Goal: Browse casually

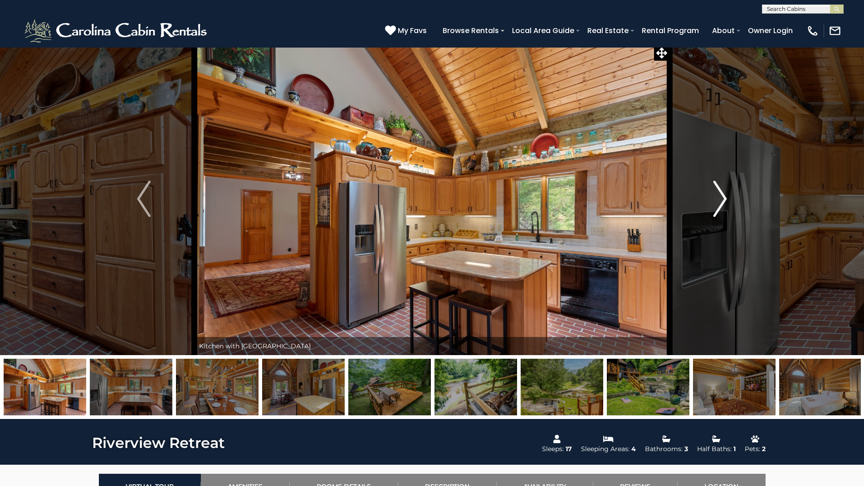
click at [710, 202] on button "Next" at bounding box center [719, 199] width 101 height 313
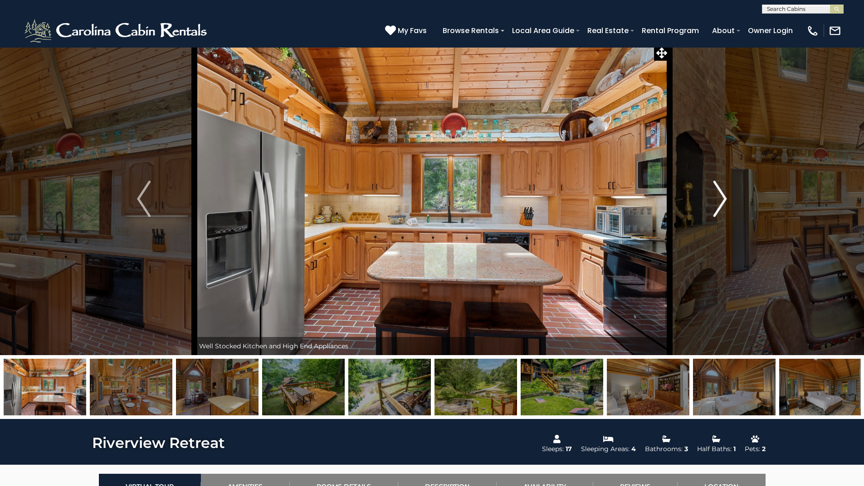
click at [710, 202] on button "Next" at bounding box center [719, 199] width 101 height 313
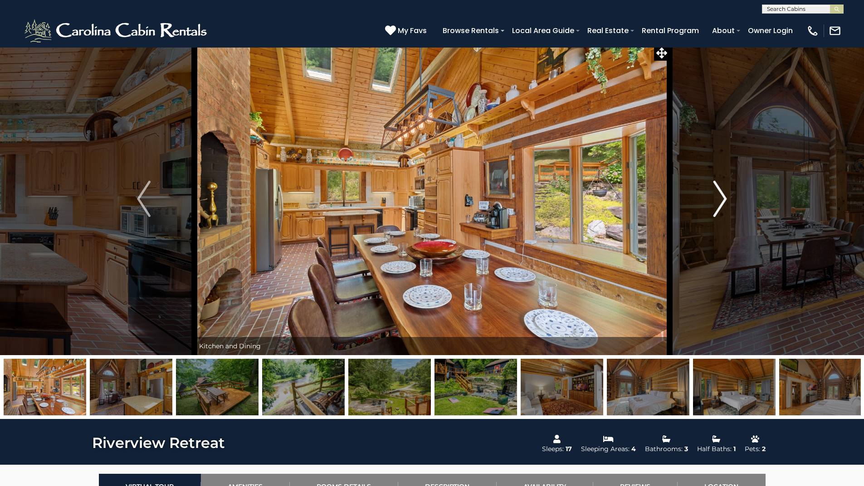
click at [710, 202] on button "Next" at bounding box center [719, 199] width 101 height 313
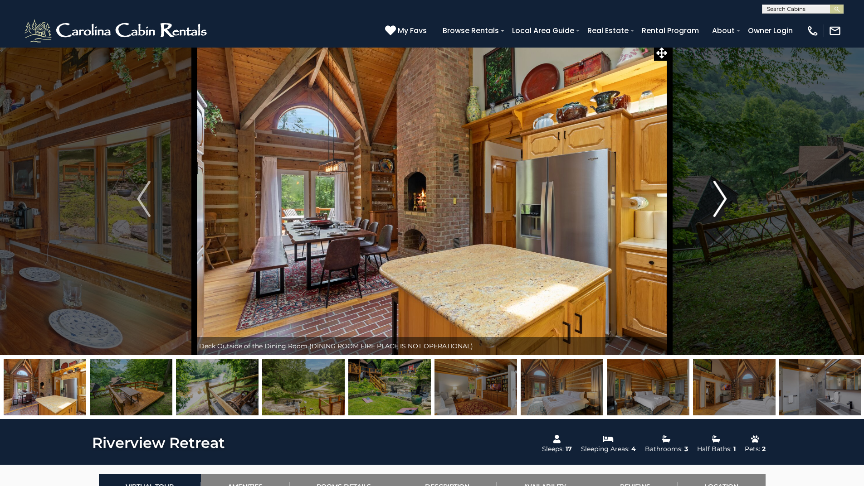
click at [710, 202] on button "Next" at bounding box center [719, 199] width 101 height 313
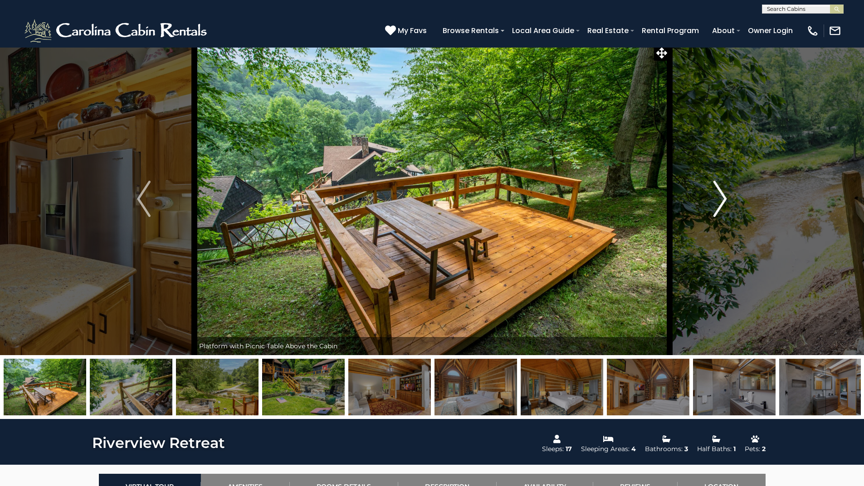
click at [710, 202] on button "Next" at bounding box center [719, 199] width 101 height 313
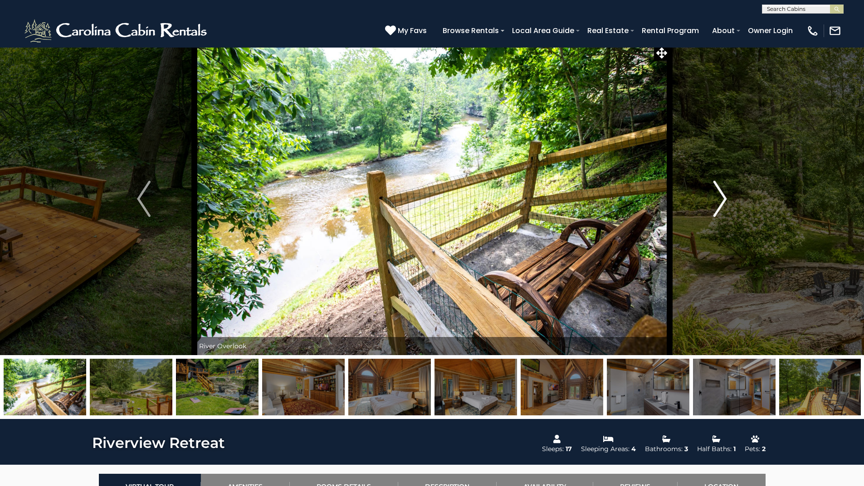
click at [710, 202] on button "Next" at bounding box center [719, 199] width 101 height 313
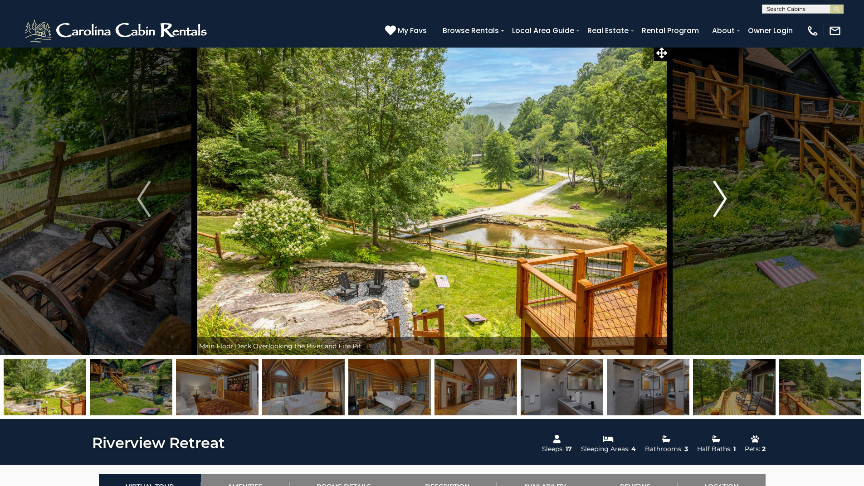
click at [710, 202] on button "Next" at bounding box center [719, 199] width 101 height 313
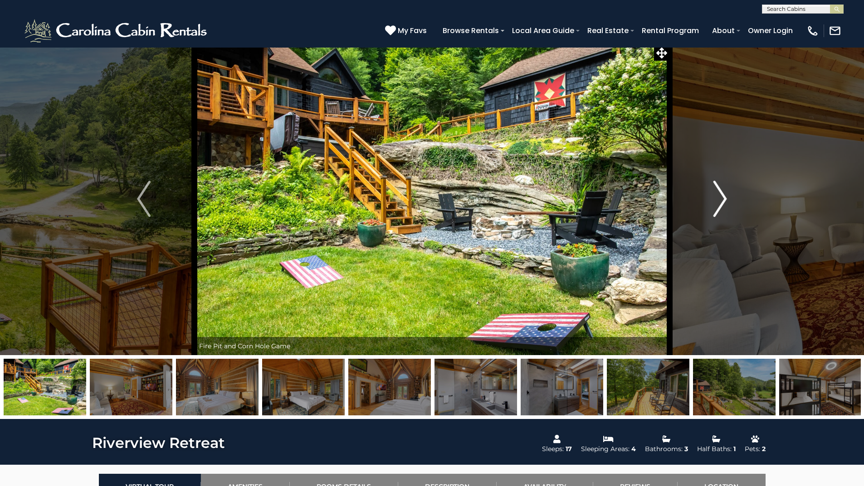
click at [710, 202] on button "Next" at bounding box center [719, 199] width 101 height 313
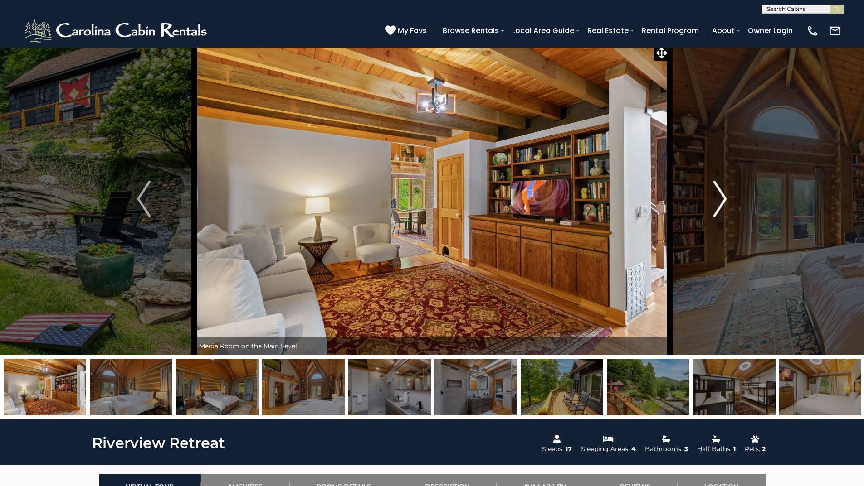
click at [710, 202] on button "Next" at bounding box center [719, 199] width 101 height 313
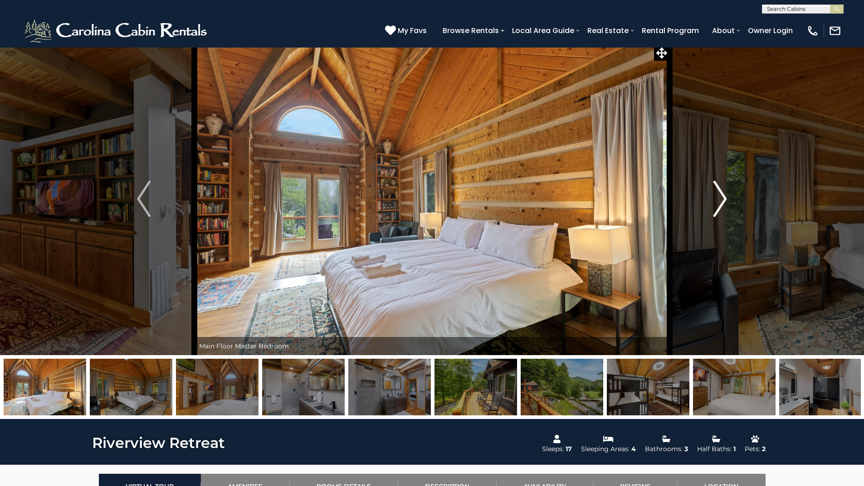
click at [710, 202] on button "Next" at bounding box center [719, 199] width 101 height 313
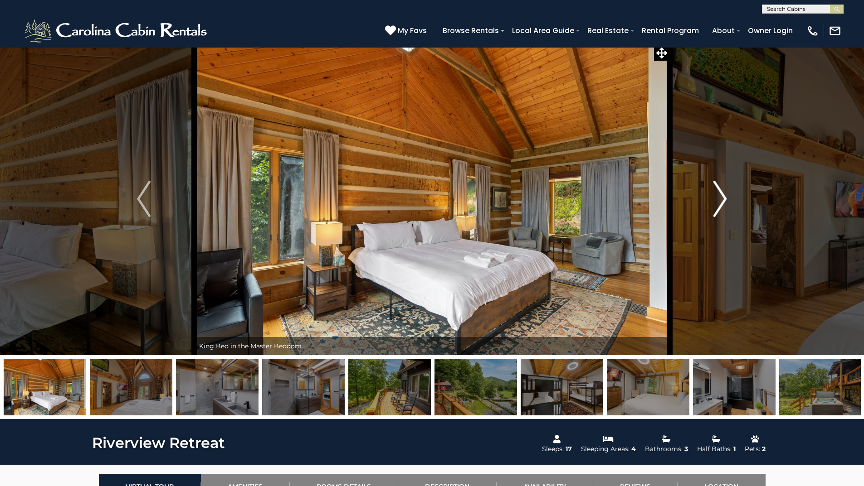
click at [710, 202] on button "Next" at bounding box center [719, 199] width 101 height 313
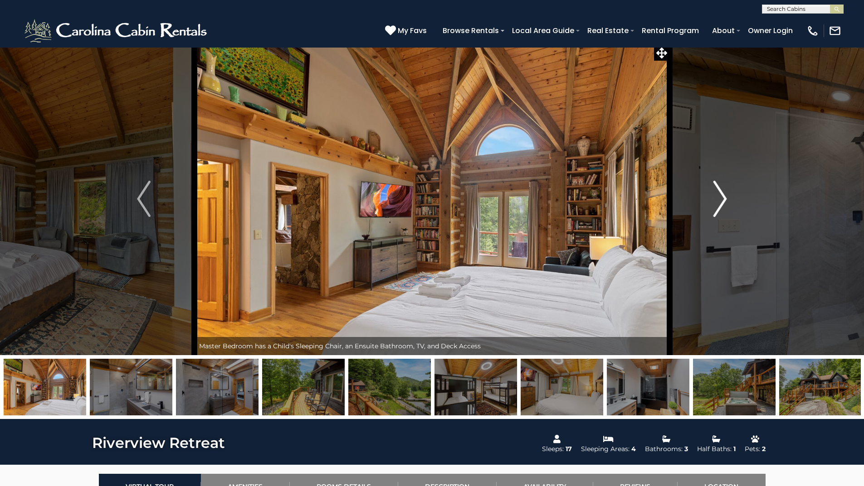
click at [710, 202] on button "Next" at bounding box center [719, 199] width 101 height 313
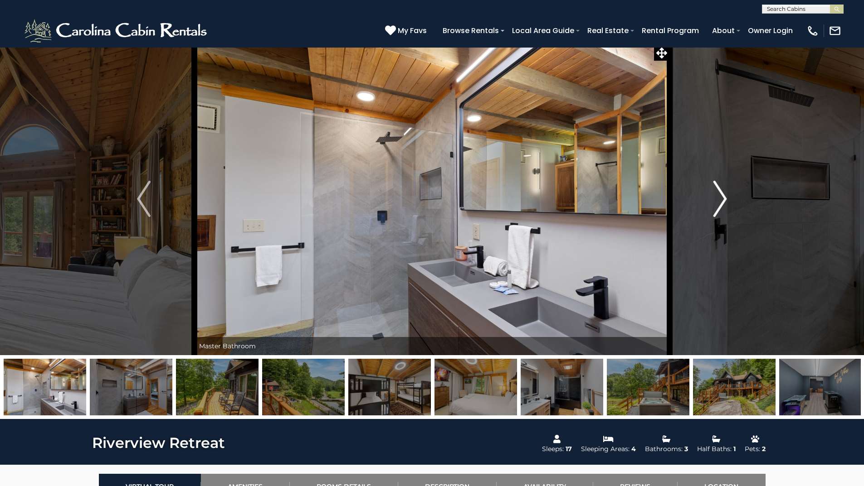
click at [710, 202] on button "Next" at bounding box center [719, 199] width 101 height 313
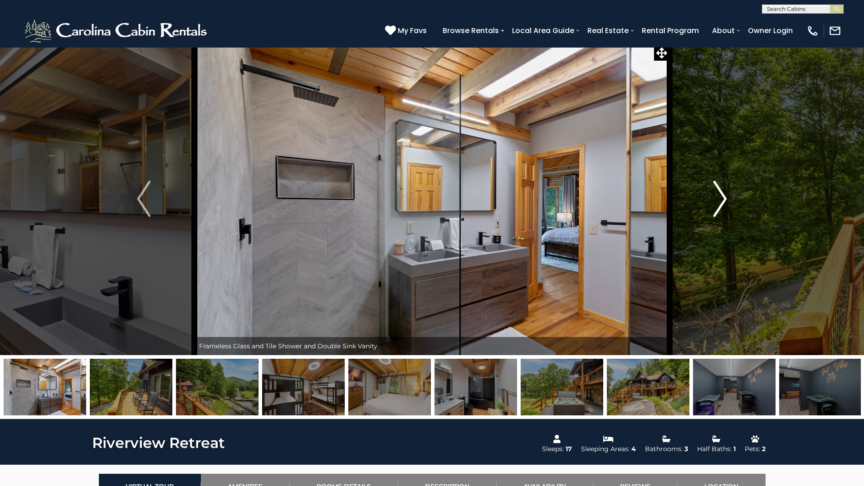
click at [710, 202] on button "Next" at bounding box center [719, 199] width 101 height 313
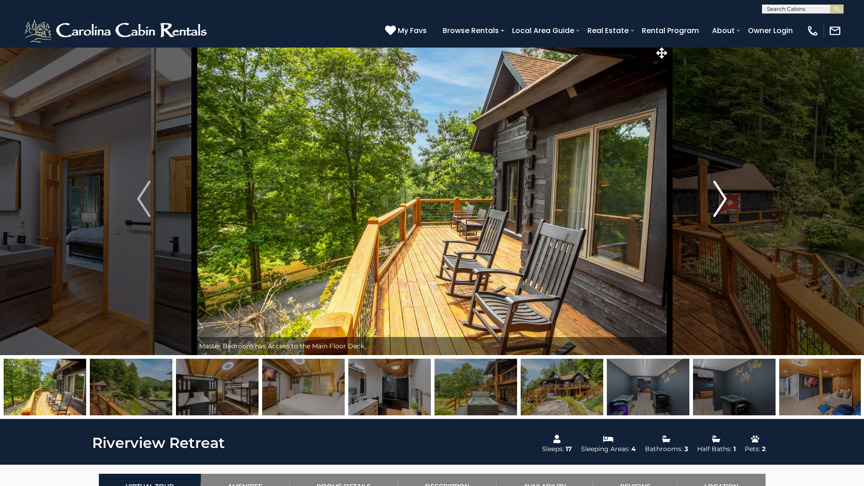
click at [710, 202] on button "Next" at bounding box center [719, 199] width 101 height 313
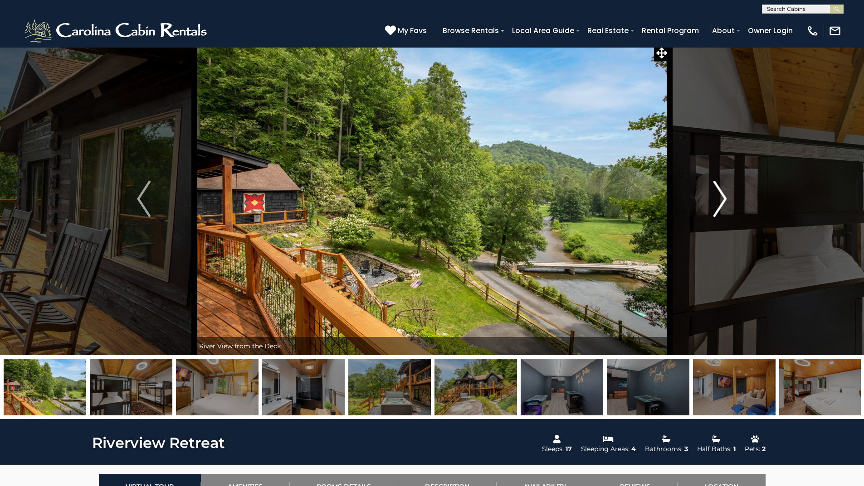
click at [710, 202] on button "Next" at bounding box center [719, 199] width 101 height 313
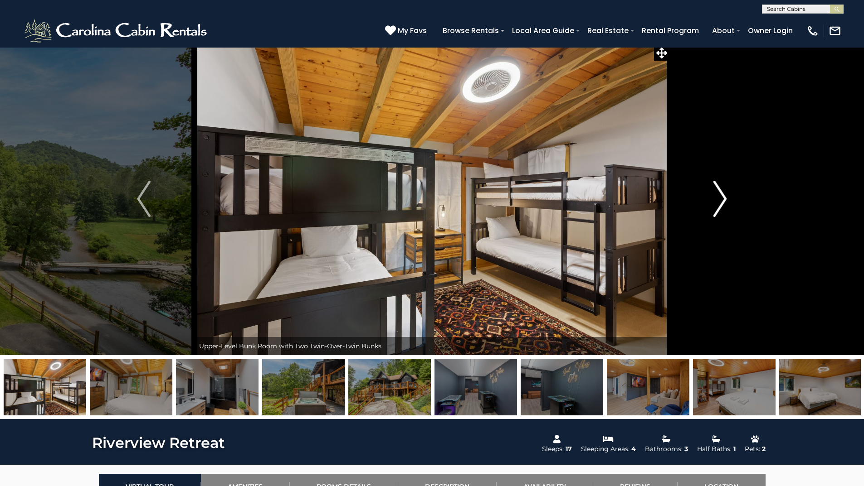
click at [710, 202] on button "Next" at bounding box center [719, 199] width 101 height 313
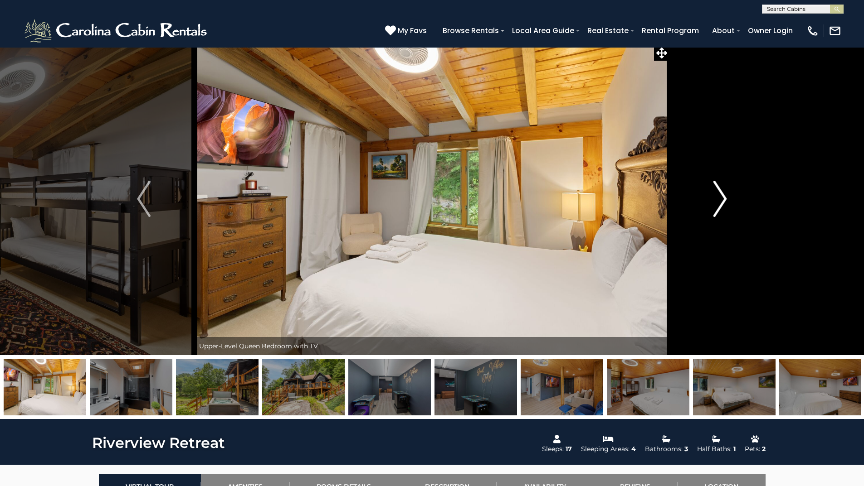
click at [710, 202] on button "Next" at bounding box center [719, 199] width 101 height 313
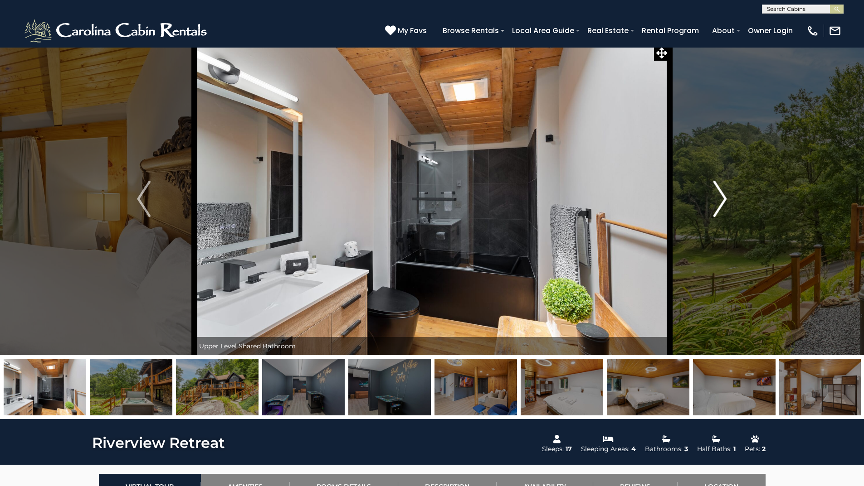
click at [710, 202] on button "Next" at bounding box center [719, 199] width 101 height 313
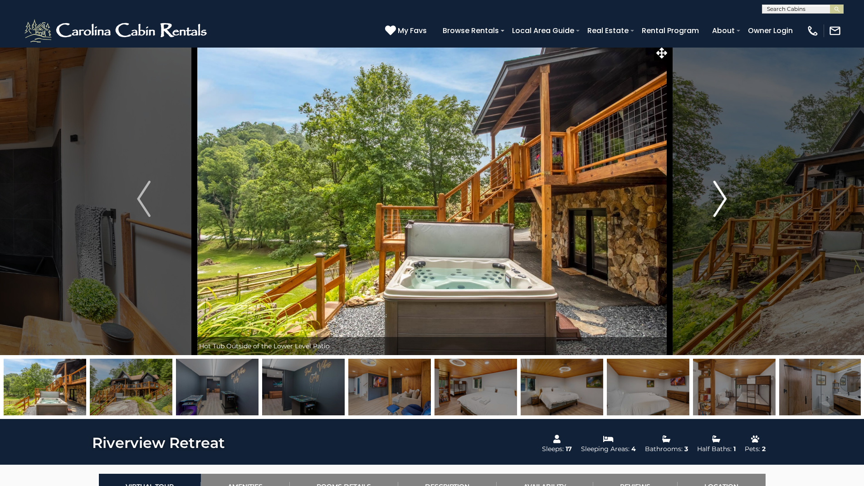
click at [710, 202] on button "Next" at bounding box center [719, 199] width 101 height 313
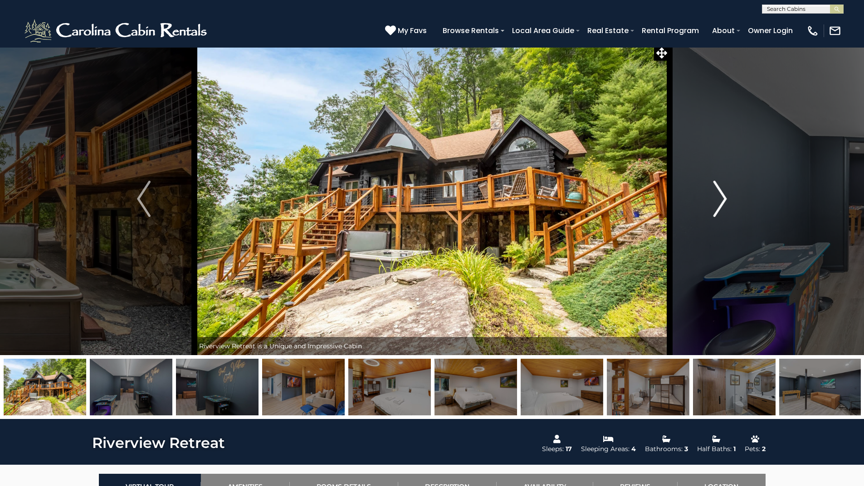
click at [710, 202] on button "Next" at bounding box center [719, 199] width 101 height 313
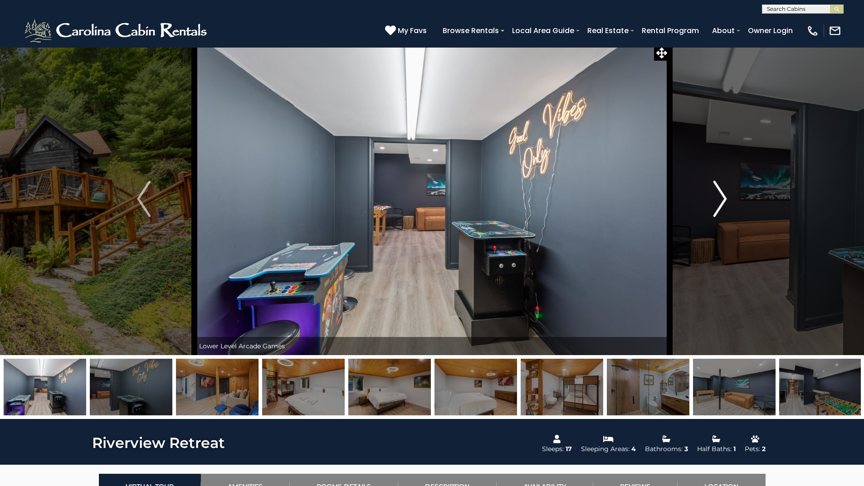
click at [710, 202] on button "Next" at bounding box center [719, 199] width 101 height 313
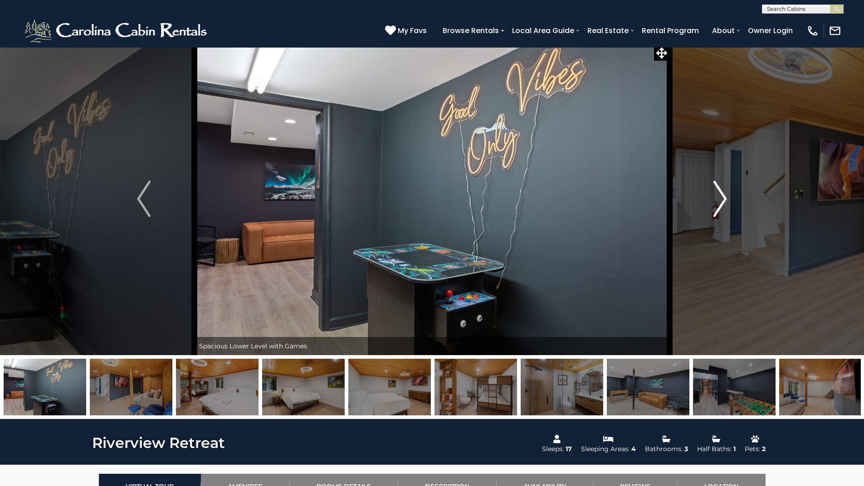
click at [710, 202] on button "Next" at bounding box center [719, 199] width 101 height 313
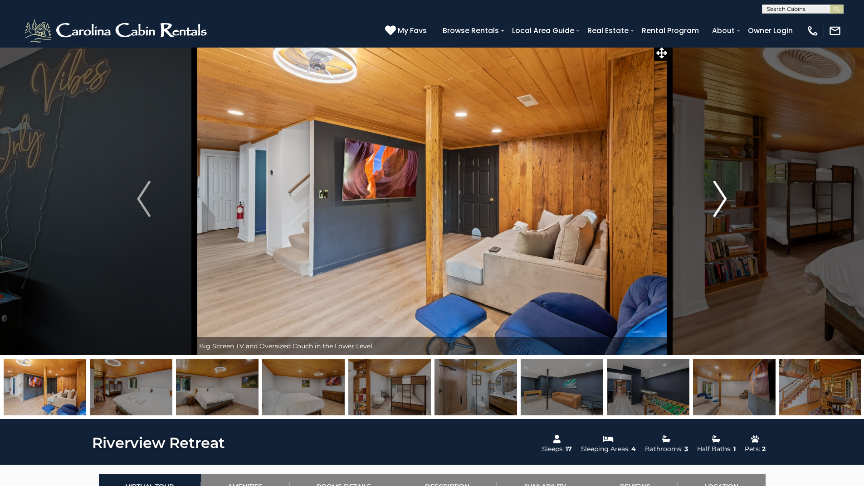
click at [710, 202] on button "Next" at bounding box center [719, 199] width 101 height 313
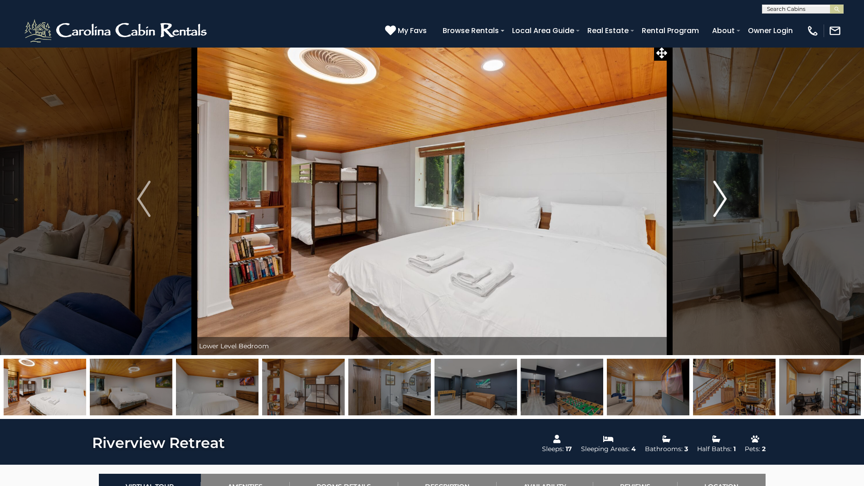
click at [710, 202] on button "Next" at bounding box center [719, 199] width 101 height 313
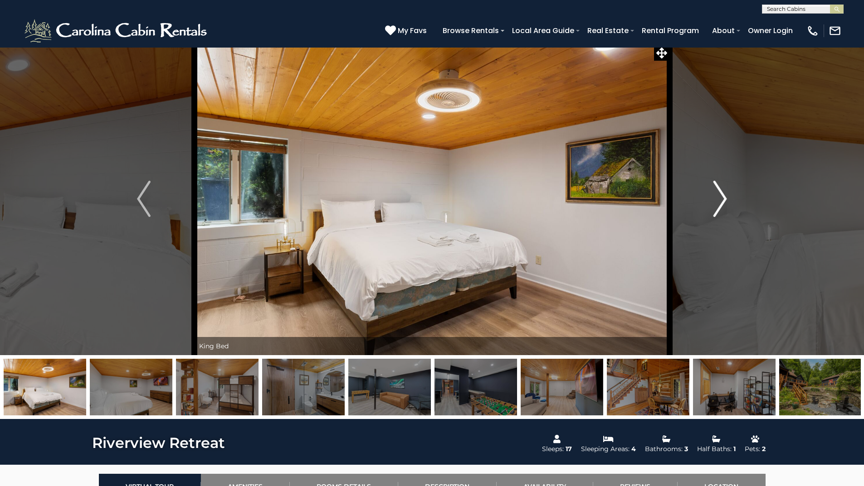
click at [710, 202] on button "Next" at bounding box center [719, 199] width 101 height 313
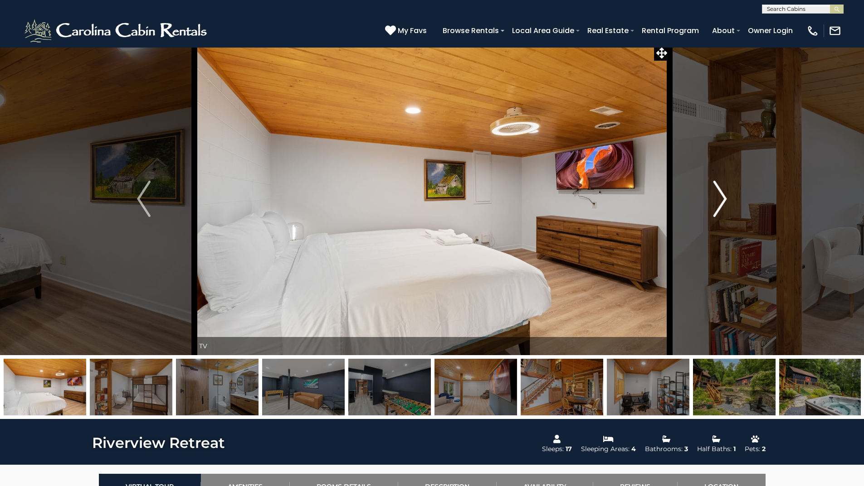
click at [710, 202] on button "Next" at bounding box center [719, 199] width 101 height 313
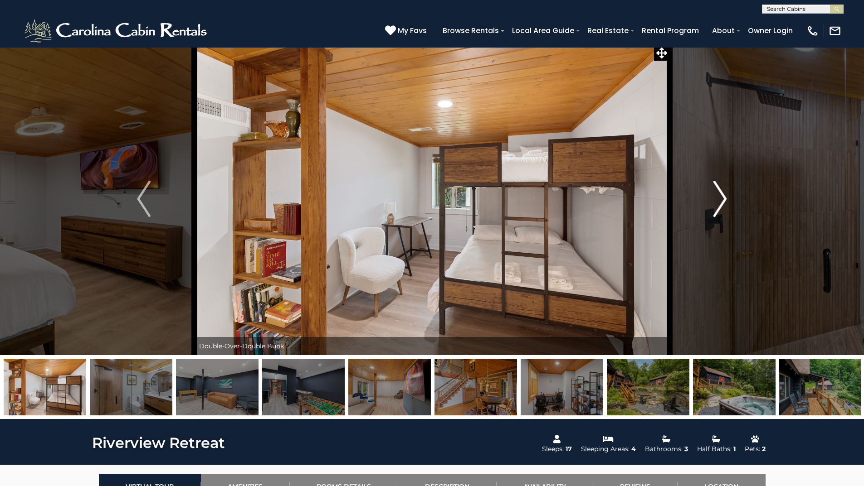
click at [710, 202] on button "Next" at bounding box center [719, 199] width 101 height 313
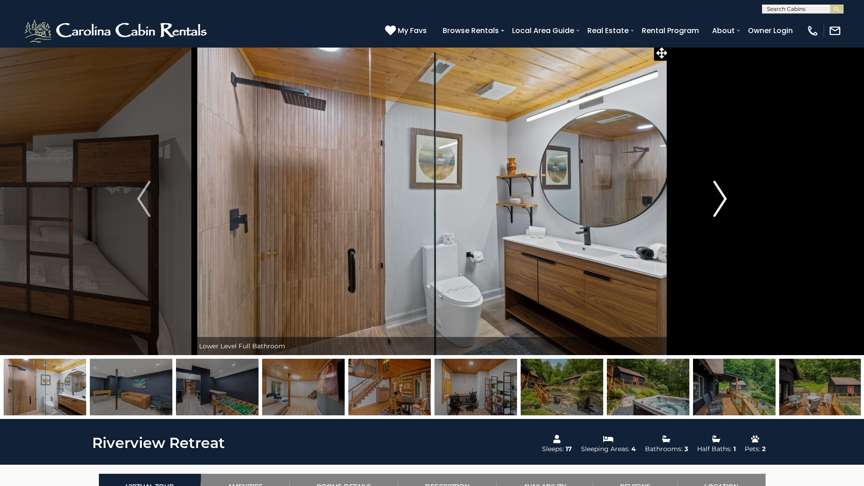
click at [710, 202] on button "Next" at bounding box center [719, 199] width 101 height 313
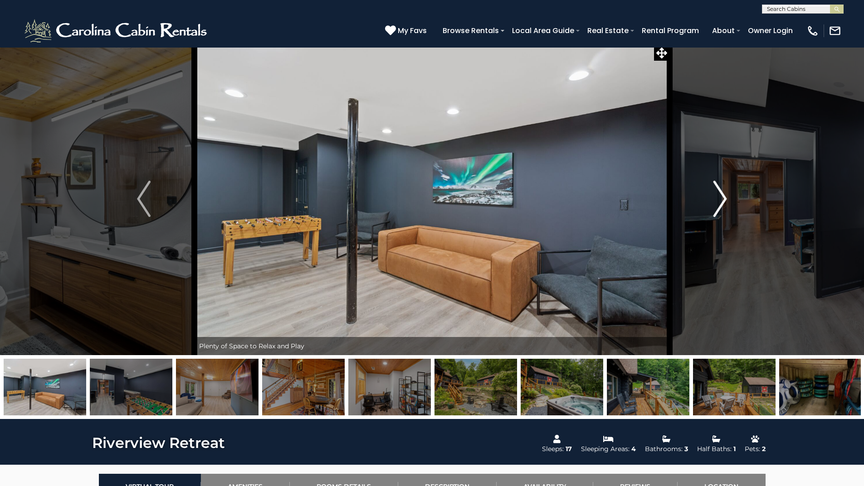
click at [710, 202] on button "Next" at bounding box center [719, 199] width 101 height 313
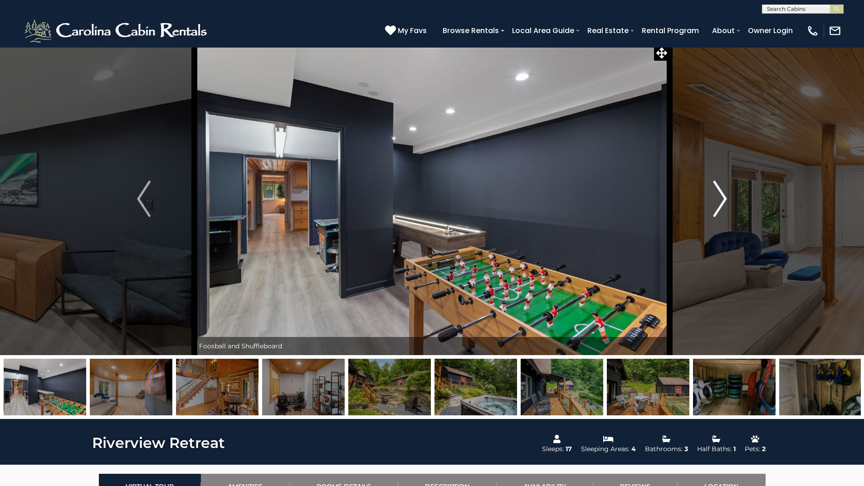
click at [710, 202] on button "Next" at bounding box center [719, 199] width 101 height 313
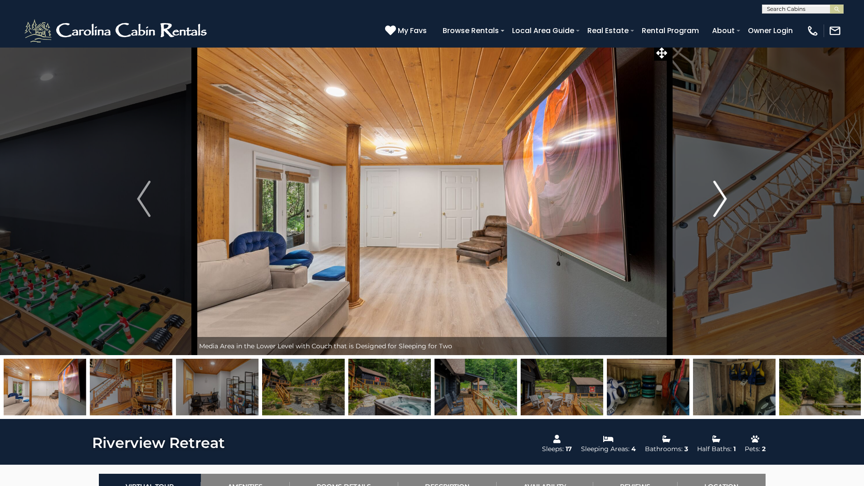
click at [710, 202] on button "Next" at bounding box center [719, 199] width 101 height 313
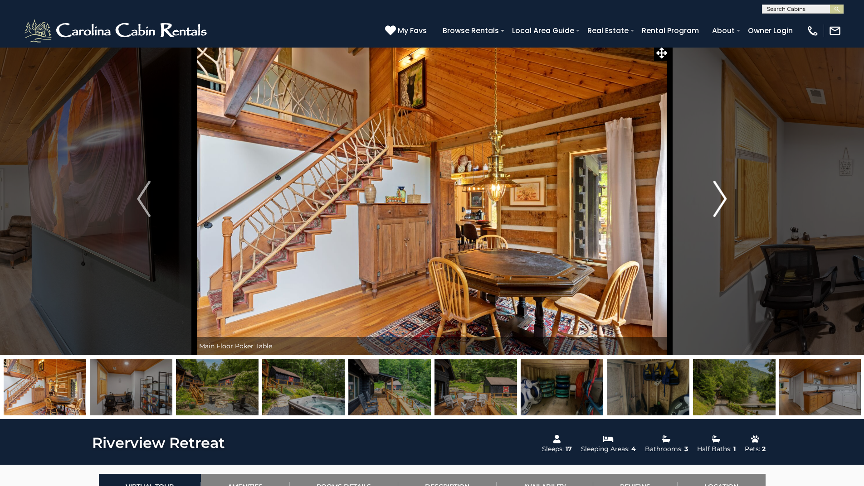
click at [710, 202] on button "Next" at bounding box center [719, 199] width 101 height 313
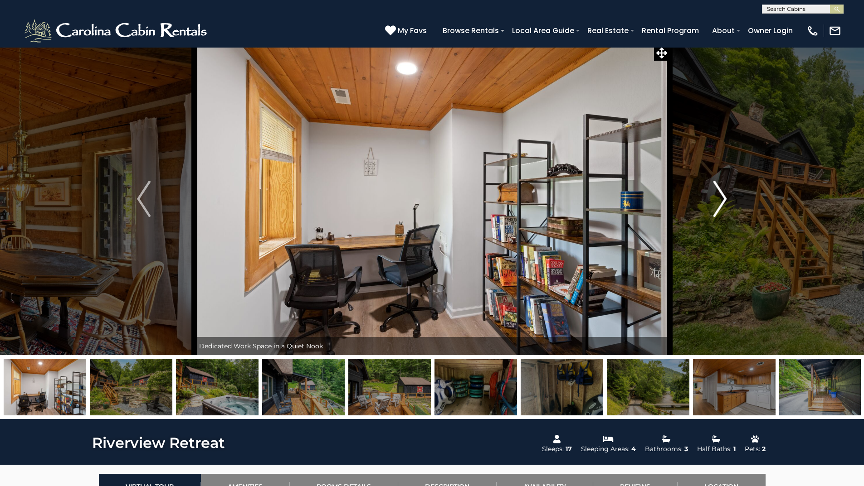
click at [710, 202] on button "Next" at bounding box center [719, 199] width 101 height 313
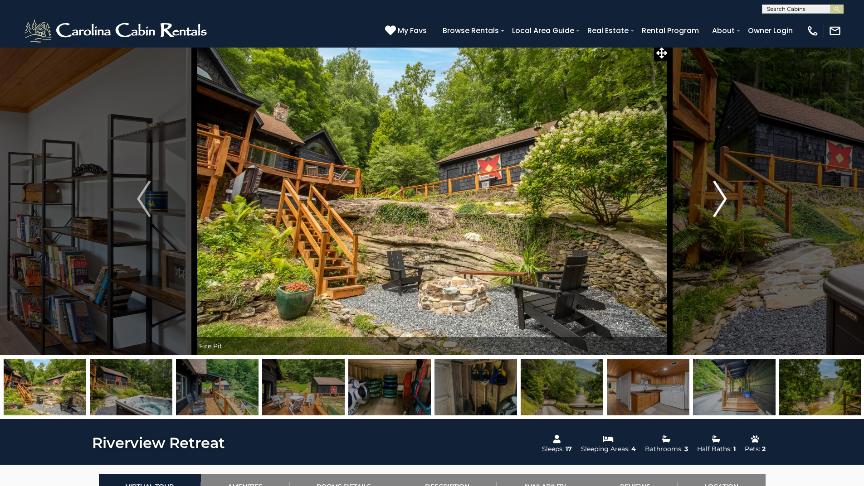
click at [710, 202] on button "Next" at bounding box center [719, 199] width 101 height 313
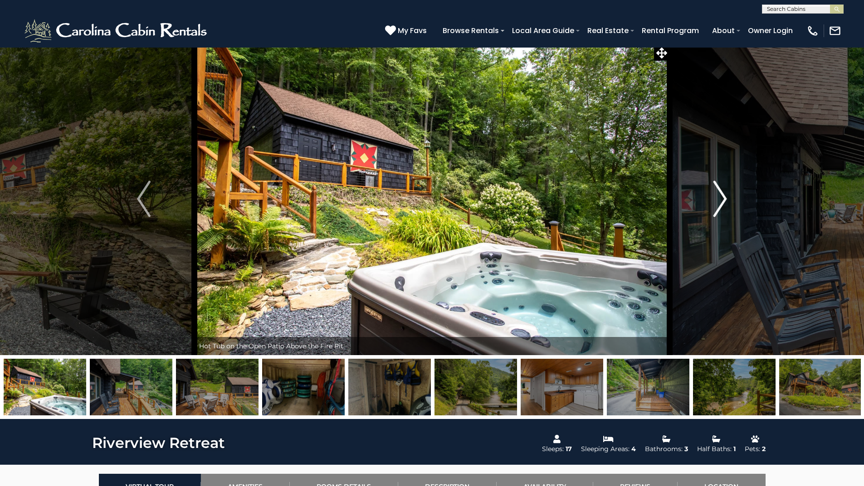
click at [710, 202] on button "Next" at bounding box center [719, 199] width 101 height 313
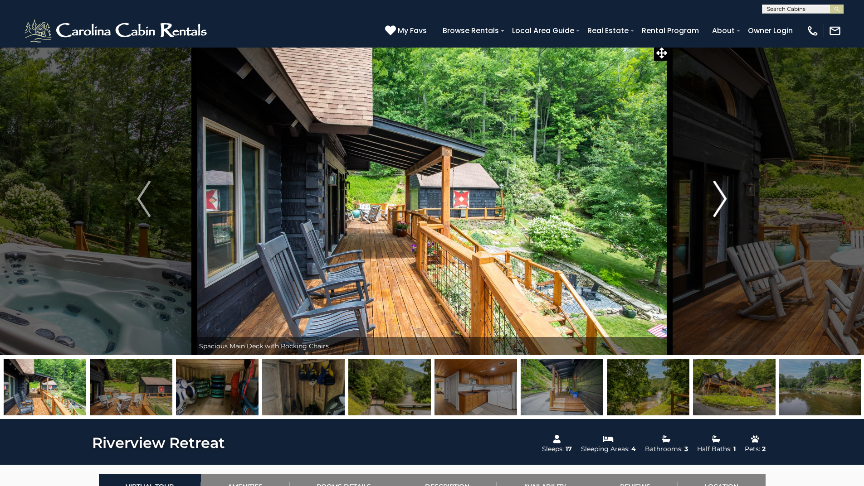
click at [710, 202] on button "Next" at bounding box center [719, 199] width 101 height 313
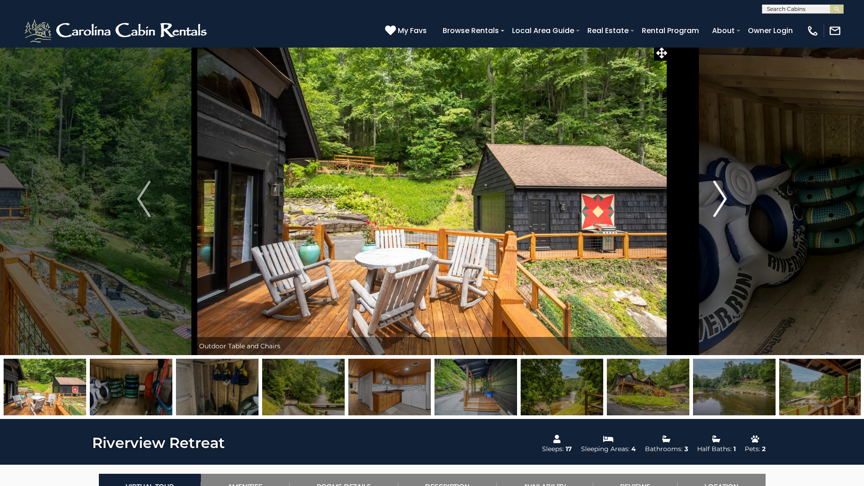
click at [710, 202] on button "Next" at bounding box center [719, 199] width 101 height 313
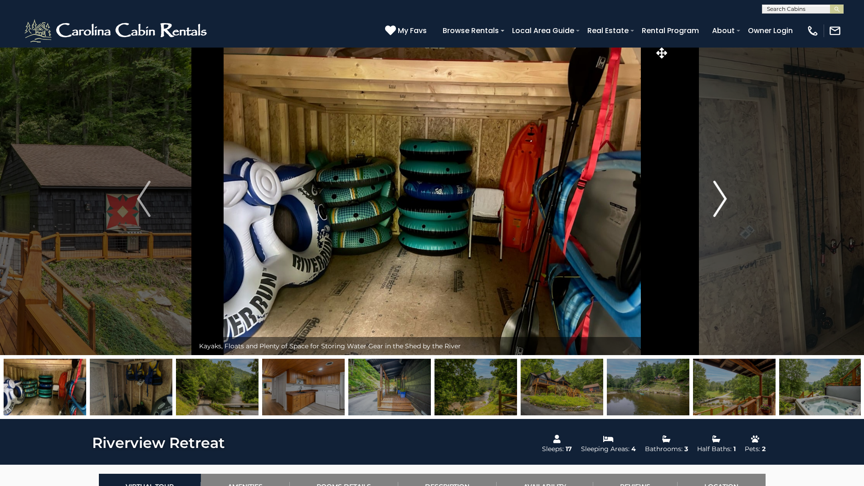
click at [710, 202] on button "Next" at bounding box center [719, 199] width 101 height 313
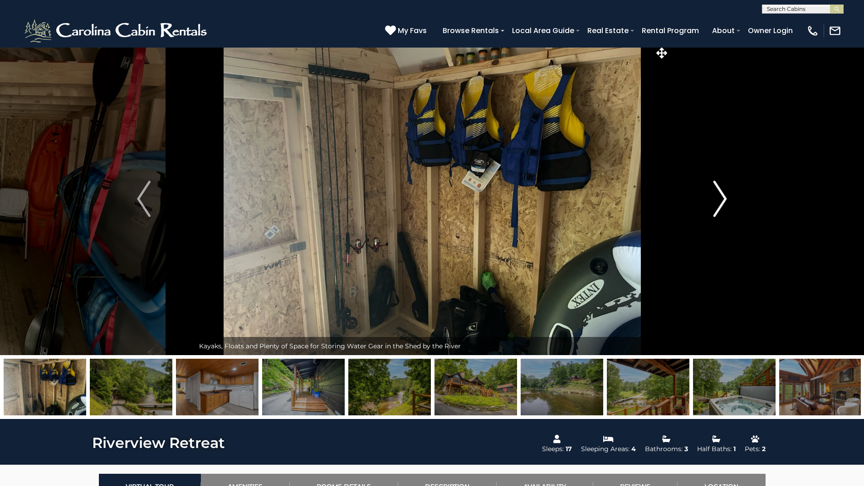
click at [710, 202] on button "Next" at bounding box center [719, 199] width 101 height 313
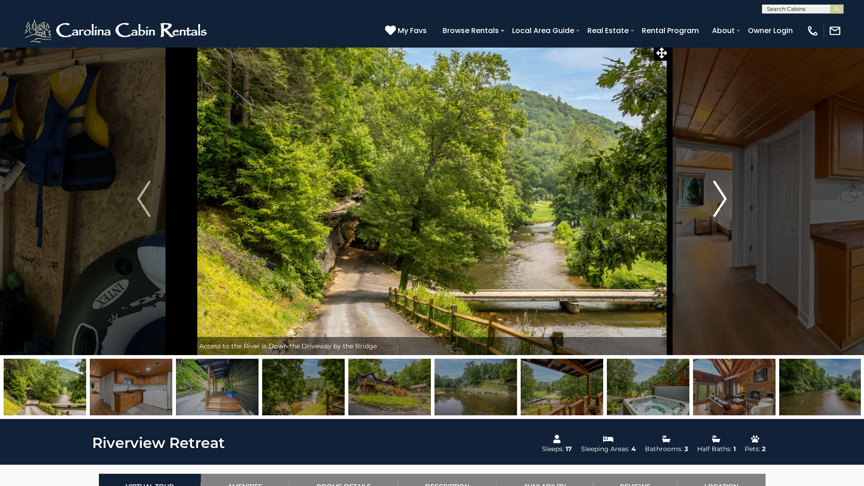
click at [710, 202] on button "Next" at bounding box center [719, 199] width 101 height 313
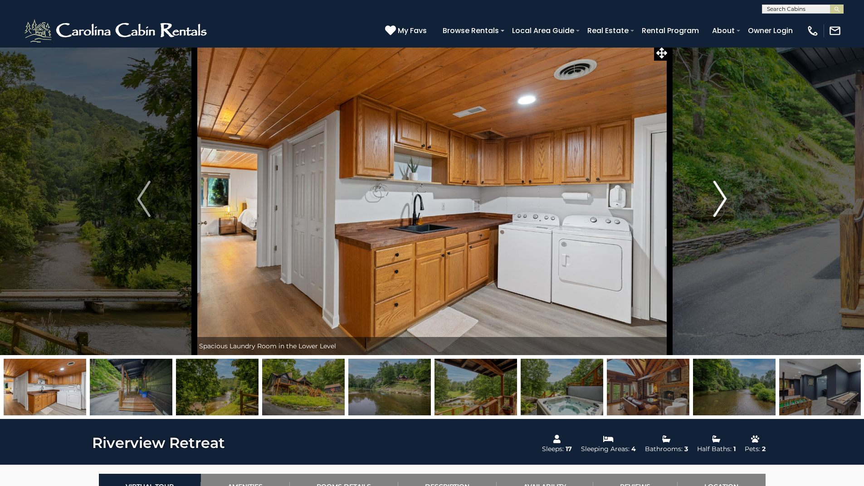
click at [710, 202] on button "Next" at bounding box center [719, 199] width 101 height 313
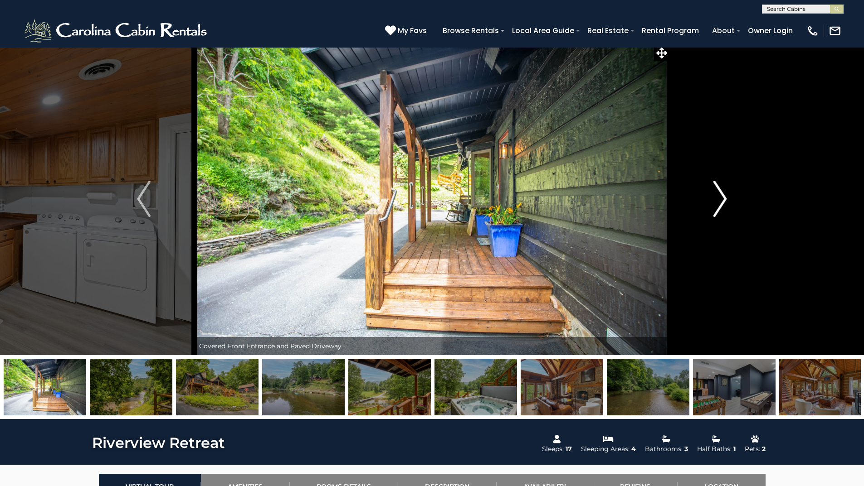
click at [710, 202] on button "Next" at bounding box center [719, 199] width 101 height 313
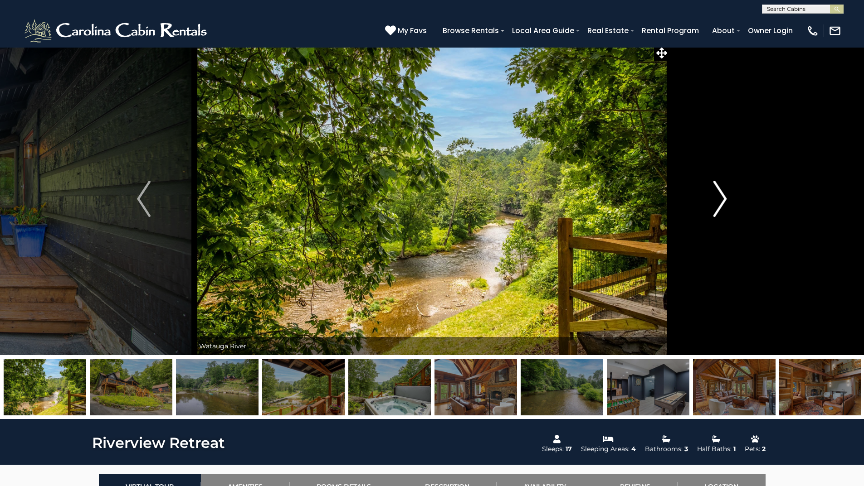
click at [710, 202] on button "Next" at bounding box center [719, 199] width 101 height 313
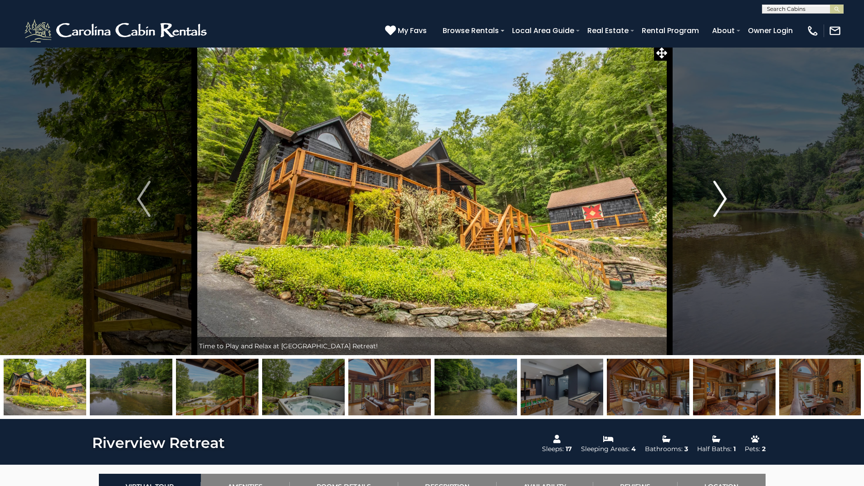
click at [710, 202] on button "Next" at bounding box center [719, 199] width 101 height 313
